Goal: Task Accomplishment & Management: Complete application form

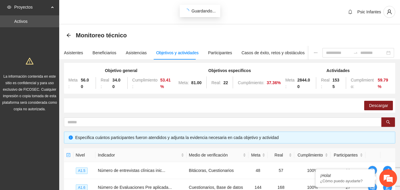
scroll to position [168, 0]
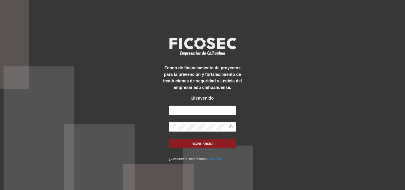
click at [204, 111] on input "text" at bounding box center [203, 109] width 68 height 9
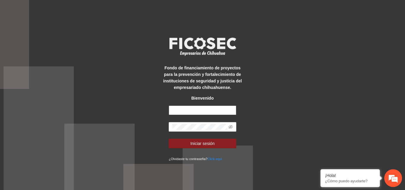
type input "**********"
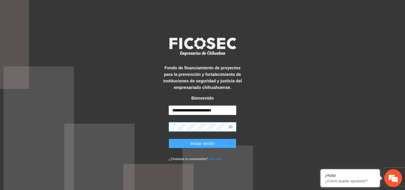
click at [206, 145] on span "Iniciar sesión" at bounding box center [202, 143] width 24 height 7
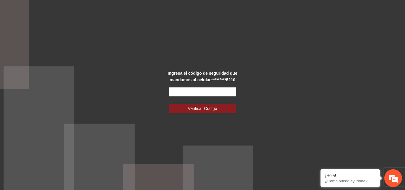
click at [192, 88] on input "text" at bounding box center [203, 91] width 68 height 9
type input "******"
click at [169, 104] on button "Verificar Código" at bounding box center [203, 108] width 68 height 9
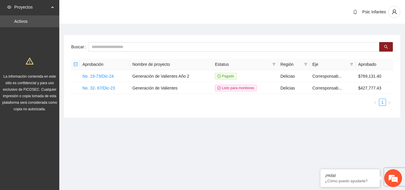
click at [143, 115] on div "Buscar Aprobación Nombre de proyecto Estatus Región Eje Aprobado No. 19-73/Dic-…" at bounding box center [232, 76] width 336 height 83
click at [97, 76] on link "No. 19-73/Dic-24" at bounding box center [97, 76] width 31 height 5
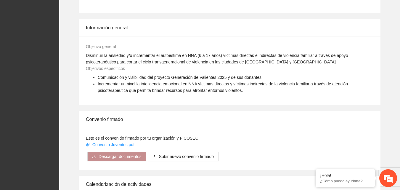
scroll to position [475, 0]
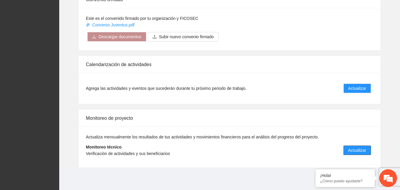
click at [369, 149] on button "Actualizar" at bounding box center [358, 149] width 28 height 9
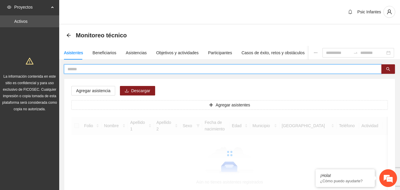
click at [87, 70] on input "text" at bounding box center [221, 69] width 306 height 7
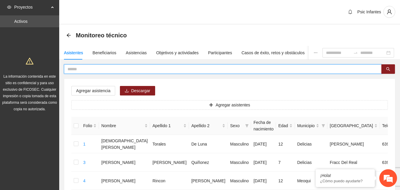
type input "*"
click at [128, 51] on div "Asistencias" at bounding box center [136, 52] width 21 height 7
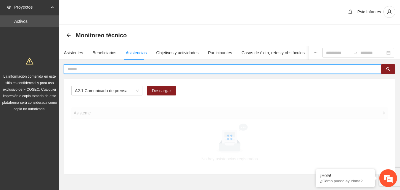
click at [116, 70] on input "text" at bounding box center [221, 69] width 306 height 7
click at [130, 90] on span "A2.1 Comunicado de prensa" at bounding box center [107, 90] width 64 height 9
type input "*********"
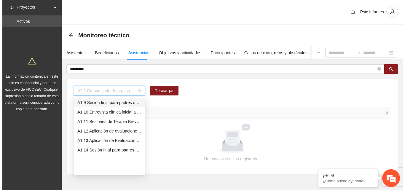
scroll to position [46, 0]
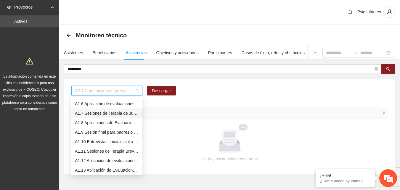
click at [103, 111] on div "A1.7 Sesiones de Terapia de Juego para niños y niñas" at bounding box center [107, 113] width 64 height 7
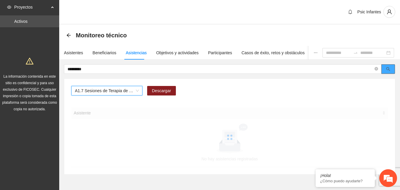
click at [389, 71] on span "search" at bounding box center [388, 69] width 4 height 5
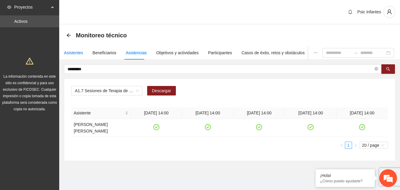
click at [68, 55] on div "Asistentes" at bounding box center [73, 52] width 19 height 7
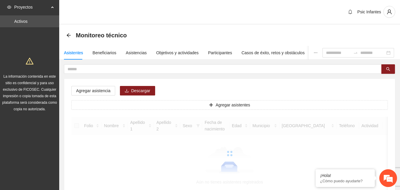
click at [83, 63] on div "Asistentes Beneficiarios Asistencias Objetivos y actividades Participantes Caso…" at bounding box center [229, 122] width 341 height 152
click at [82, 70] on input "text" at bounding box center [221, 69] width 306 height 7
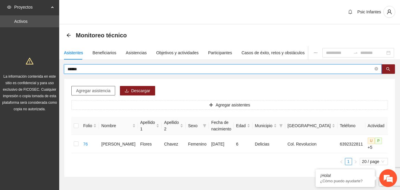
click at [89, 91] on span "Agregar asistencia" at bounding box center [93, 90] width 34 height 7
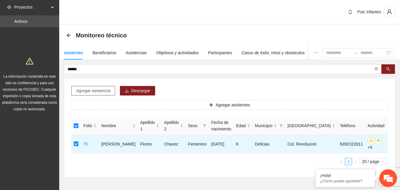
click at [82, 90] on span "Agregar asistencia" at bounding box center [93, 90] width 34 height 7
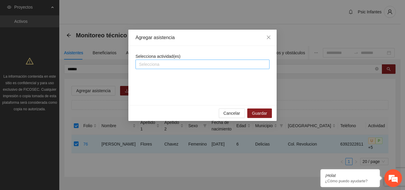
drag, startPoint x: 167, startPoint y: 62, endPoint x: 169, endPoint y: 66, distance: 4.3
click at [169, 66] on div at bounding box center [202, 64] width 131 height 7
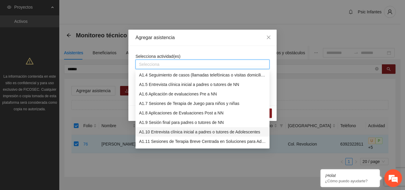
scroll to position [59, 0]
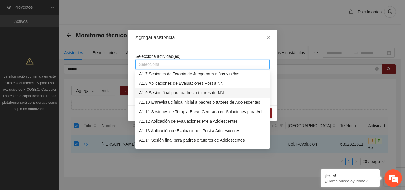
click at [159, 91] on div "A1.9 Sesión final para padres o tutores de NN" at bounding box center [202, 92] width 127 height 7
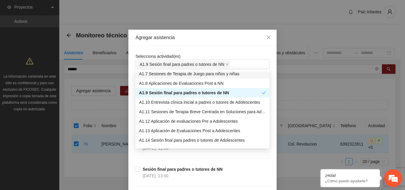
click at [216, 43] on div "Agregar asistencia" at bounding box center [202, 38] width 148 height 16
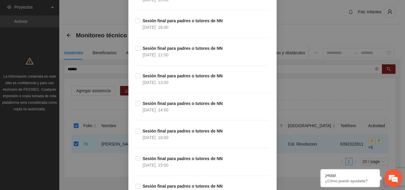
scroll to position [213, 0]
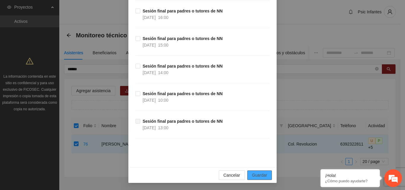
click at [256, 176] on span "Guardar" at bounding box center [259, 175] width 15 height 7
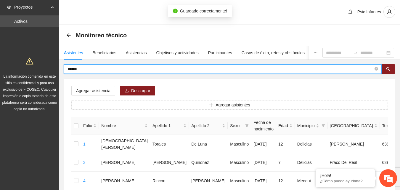
drag, startPoint x: 113, startPoint y: 71, endPoint x: 60, endPoint y: 65, distance: 54.3
click at [117, 70] on input "*****" at bounding box center [221, 69] width 306 height 7
type input "**********"
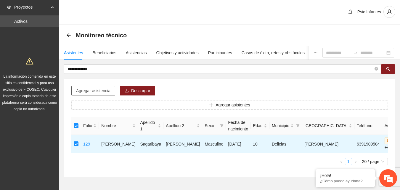
click at [96, 90] on span "Agregar asistencia" at bounding box center [93, 90] width 34 height 7
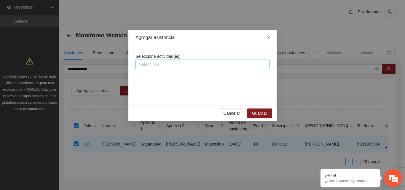
click at [193, 67] on div at bounding box center [202, 64] width 131 height 7
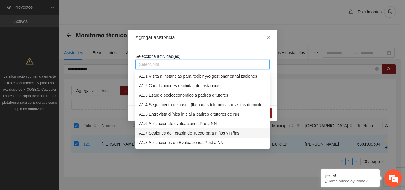
click at [172, 132] on div "A1.7 Sesiones de Terapia de Juego para niños y niñas" at bounding box center [202, 133] width 127 height 7
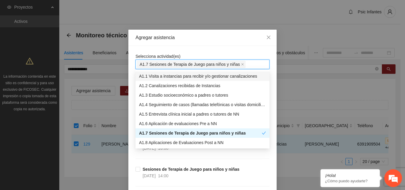
click at [220, 44] on div "Agregar asistencia" at bounding box center [202, 38] width 148 height 16
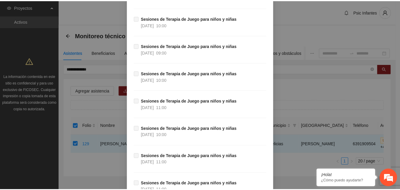
scroll to position [1316, 0]
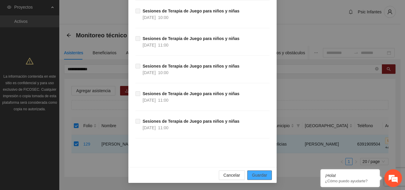
click at [261, 176] on span "Guardar" at bounding box center [259, 175] width 15 height 7
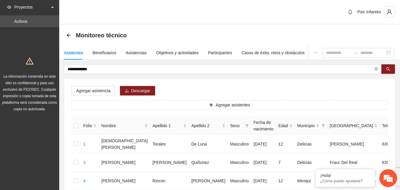
click at [189, 29] on div "Monitoreo técnico" at bounding box center [229, 35] width 341 height 21
drag, startPoint x: 157, startPoint y: 18, endPoint x: 176, endPoint y: 8, distance: 21.6
click at [159, 19] on div "Psic Infantes" at bounding box center [229, 12] width 341 height 25
click at [179, 34] on div "Monitoreo técnico" at bounding box center [229, 35] width 327 height 12
